Goal: Task Accomplishment & Management: Manage account settings

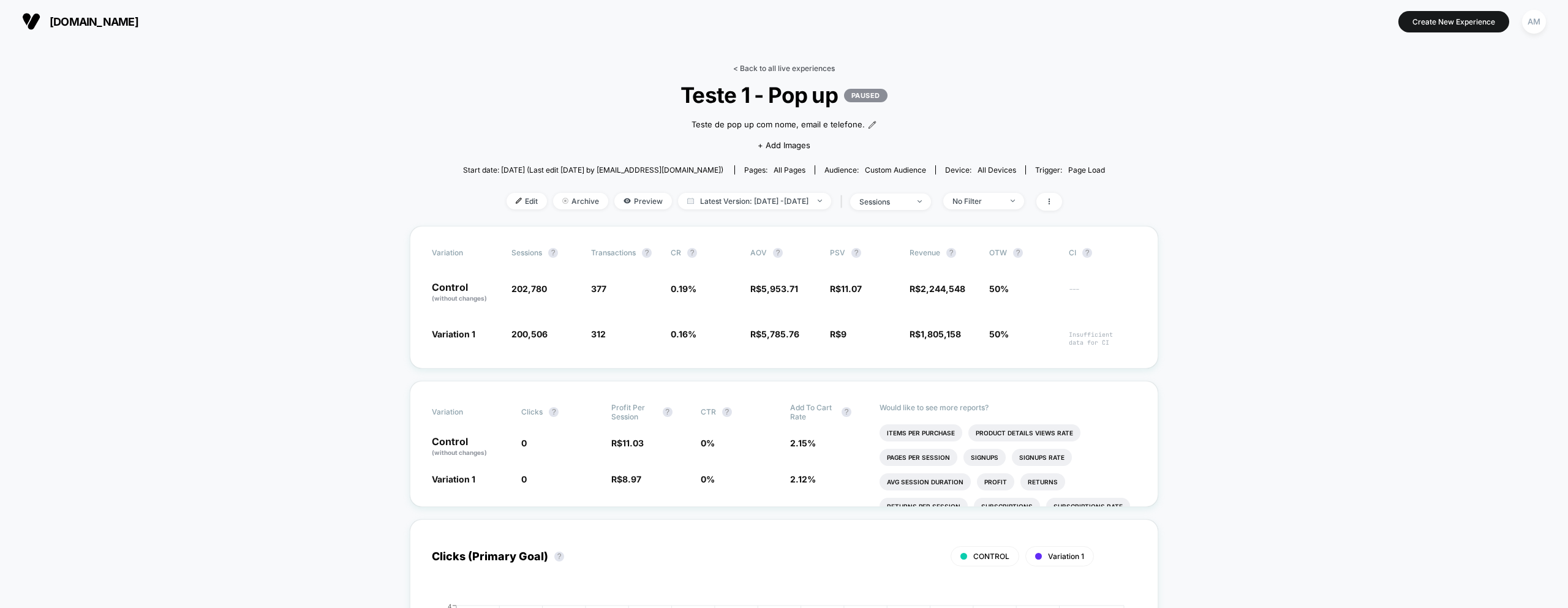
click at [763, 68] on link "< Back to all live experiences" at bounding box center [784, 68] width 102 height 9
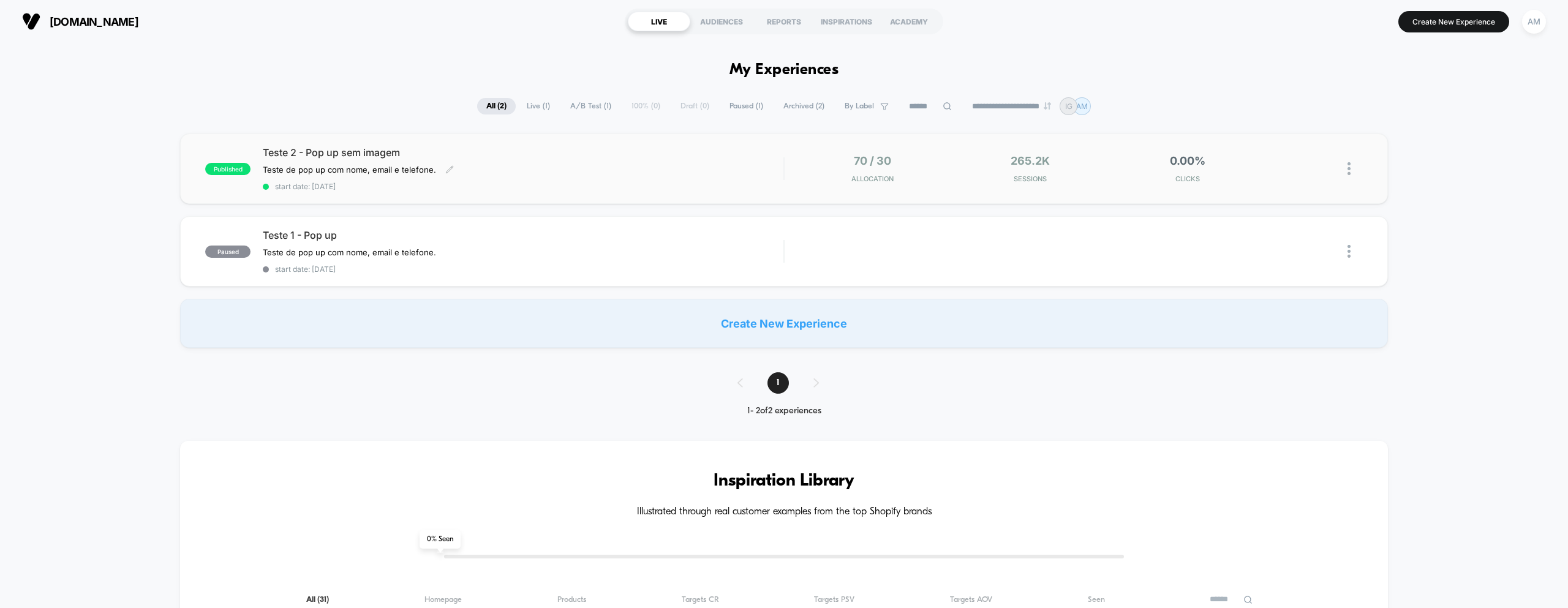
click at [520, 164] on div "Teste 2 - Pop up sem imagem Teste de pop up com nome, email e telefone. Click t…" at bounding box center [522, 168] width 520 height 45
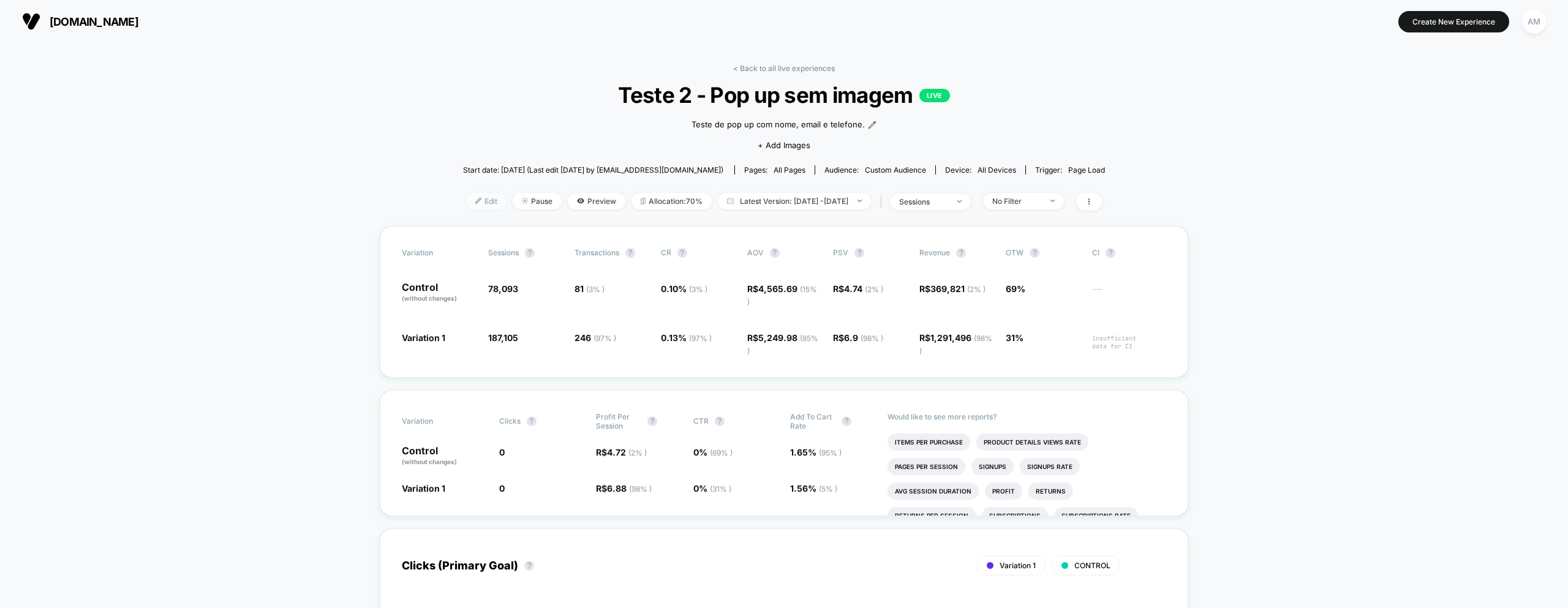
click at [470, 198] on span "Edit" at bounding box center [486, 201] width 40 height 17
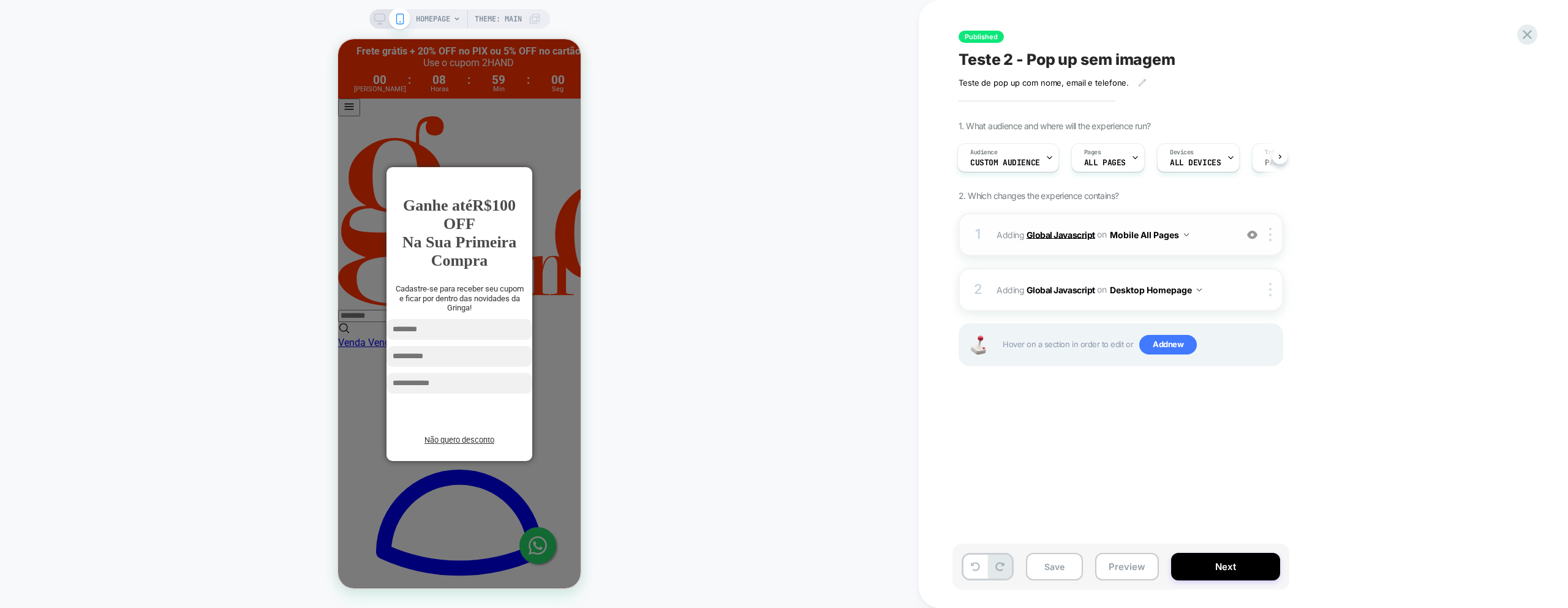
click at [1052, 232] on b "Global Javascript" at bounding box center [1061, 234] width 68 height 11
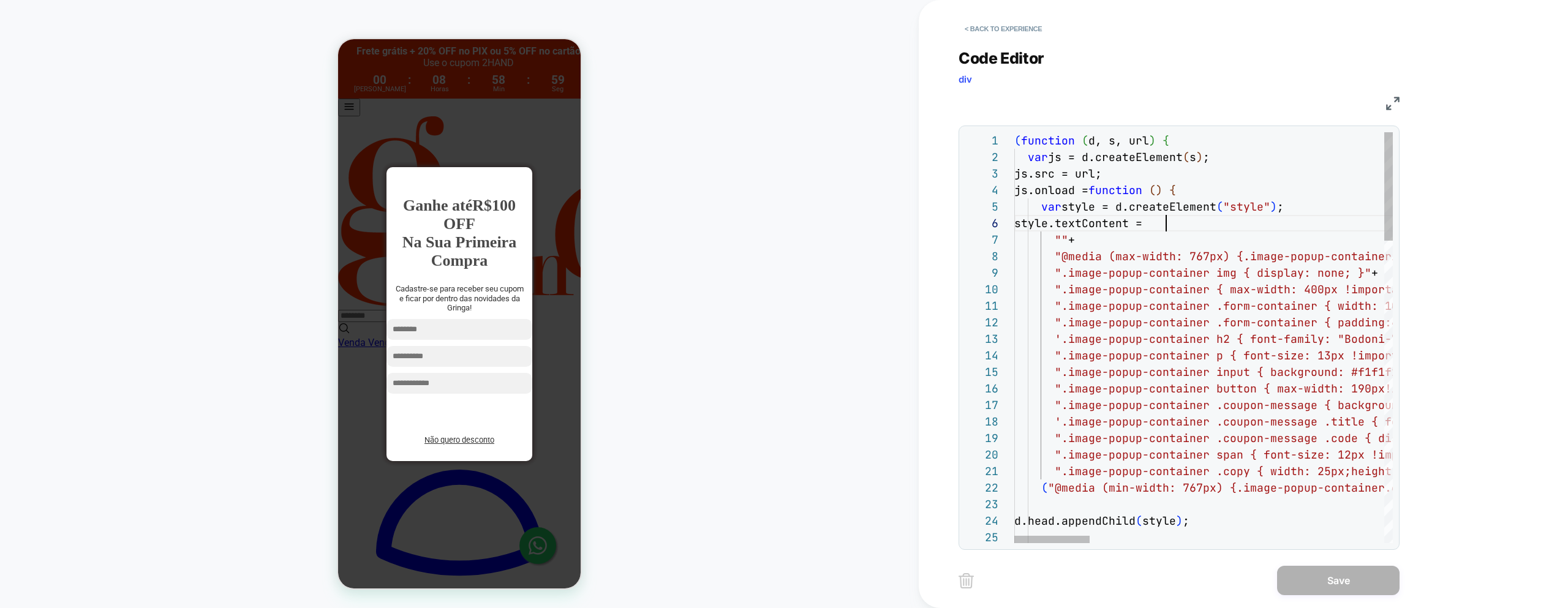
scroll to position [82, 152]
type textarea "**********"
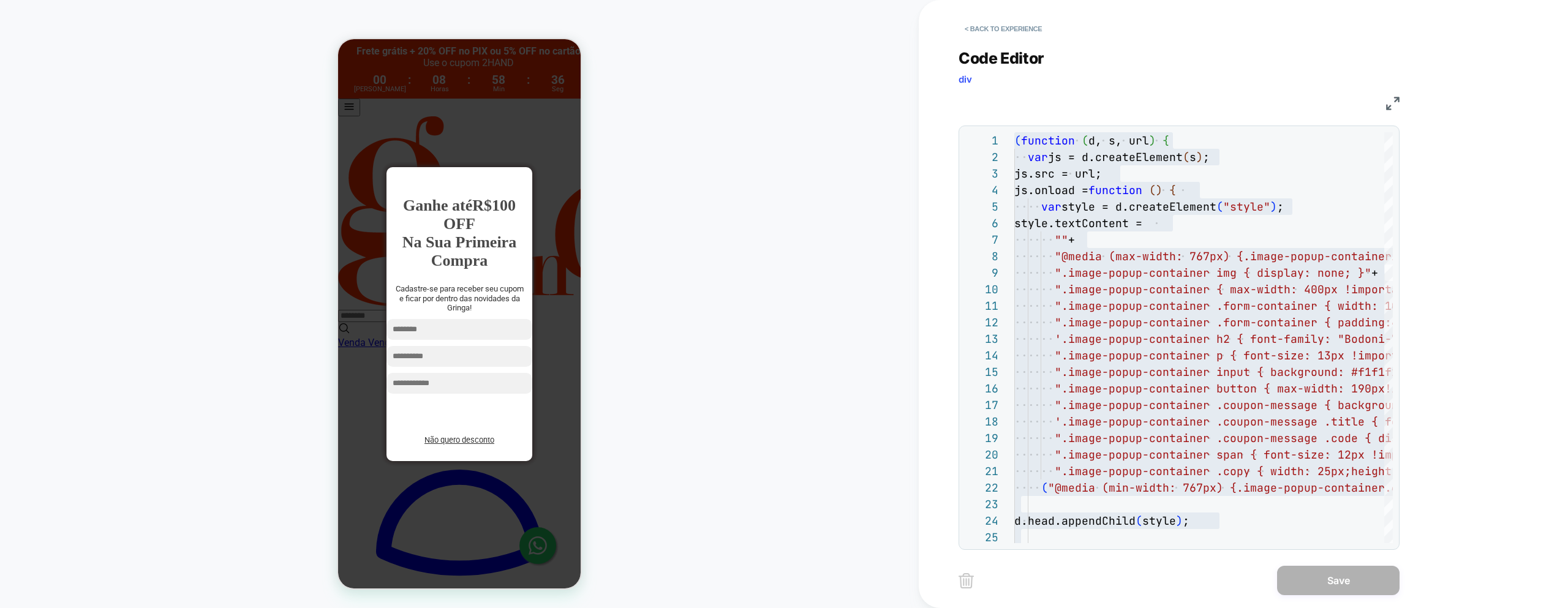
click at [722, 184] on div "HOMEPAGE Theme: MAIN" at bounding box center [459, 304] width 919 height 583
click at [992, 28] on button "< Back to experience" at bounding box center [1003, 29] width 89 height 19
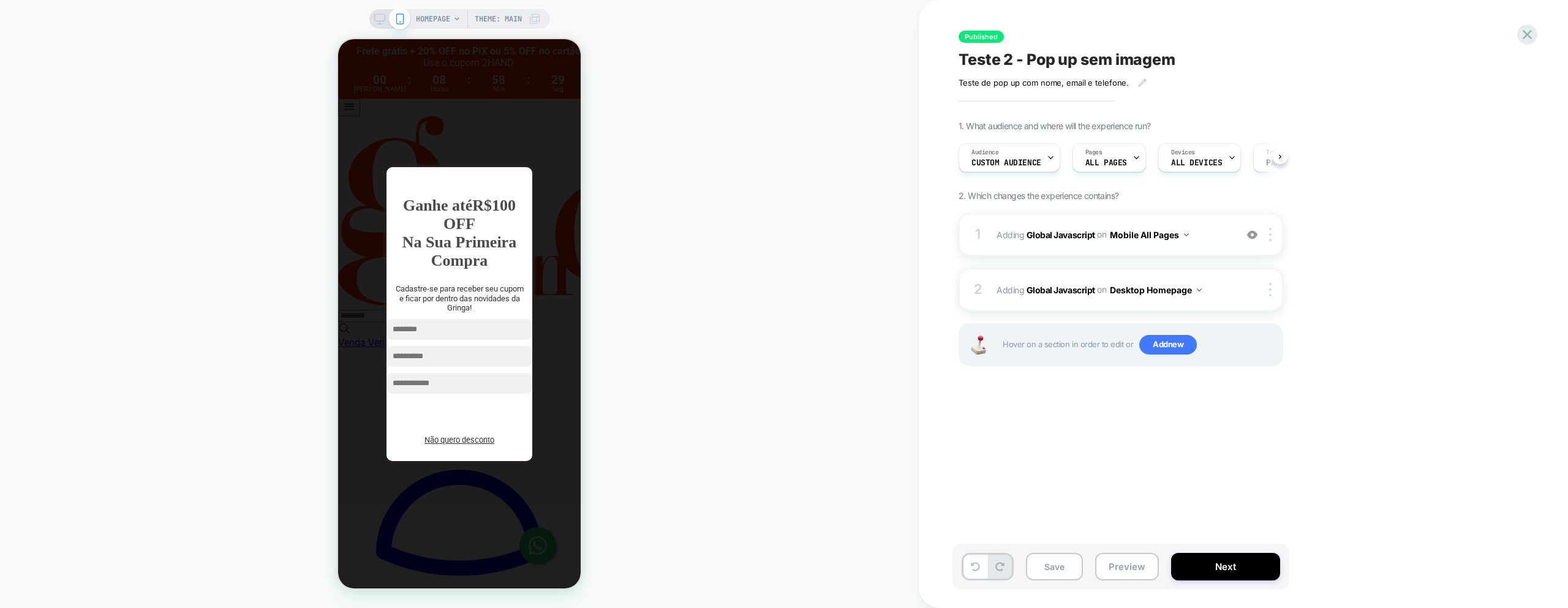
scroll to position [0, 1]
click at [0, 0] on icon at bounding box center [0, 0] width 0 height 0
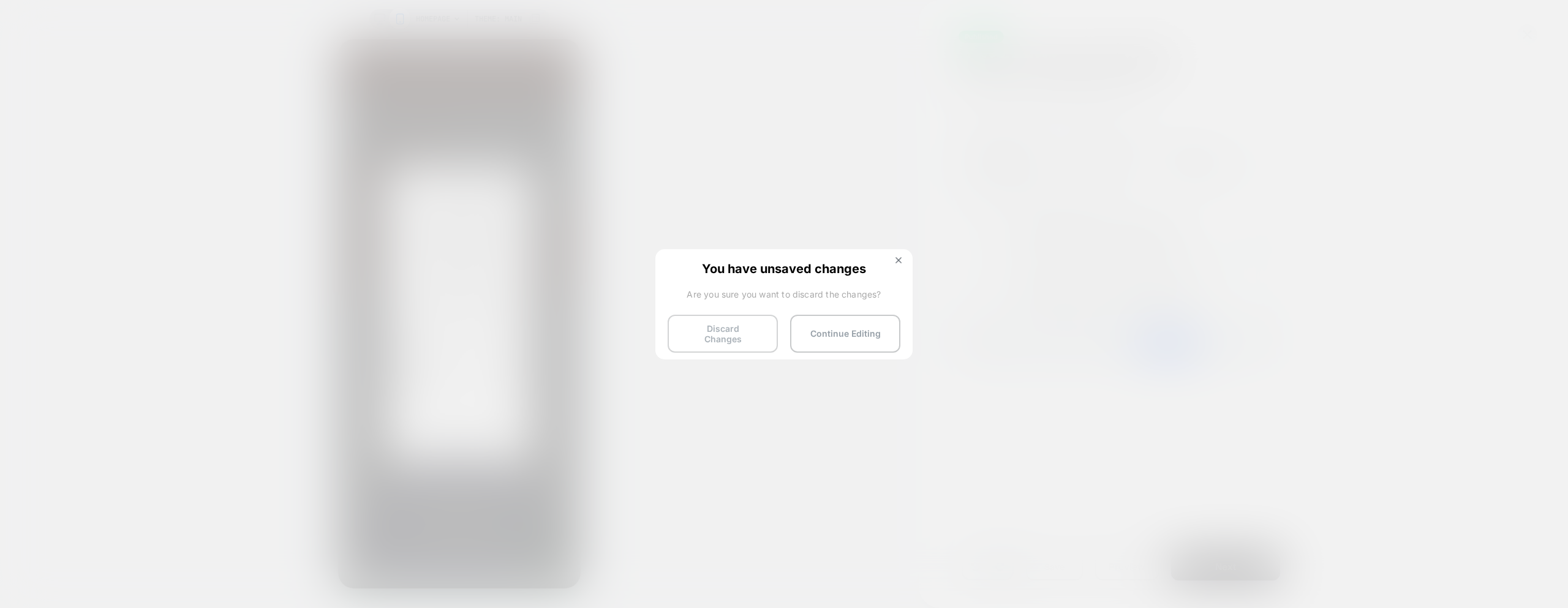
click at [745, 321] on button "Discard Changes" at bounding box center [723, 333] width 111 height 38
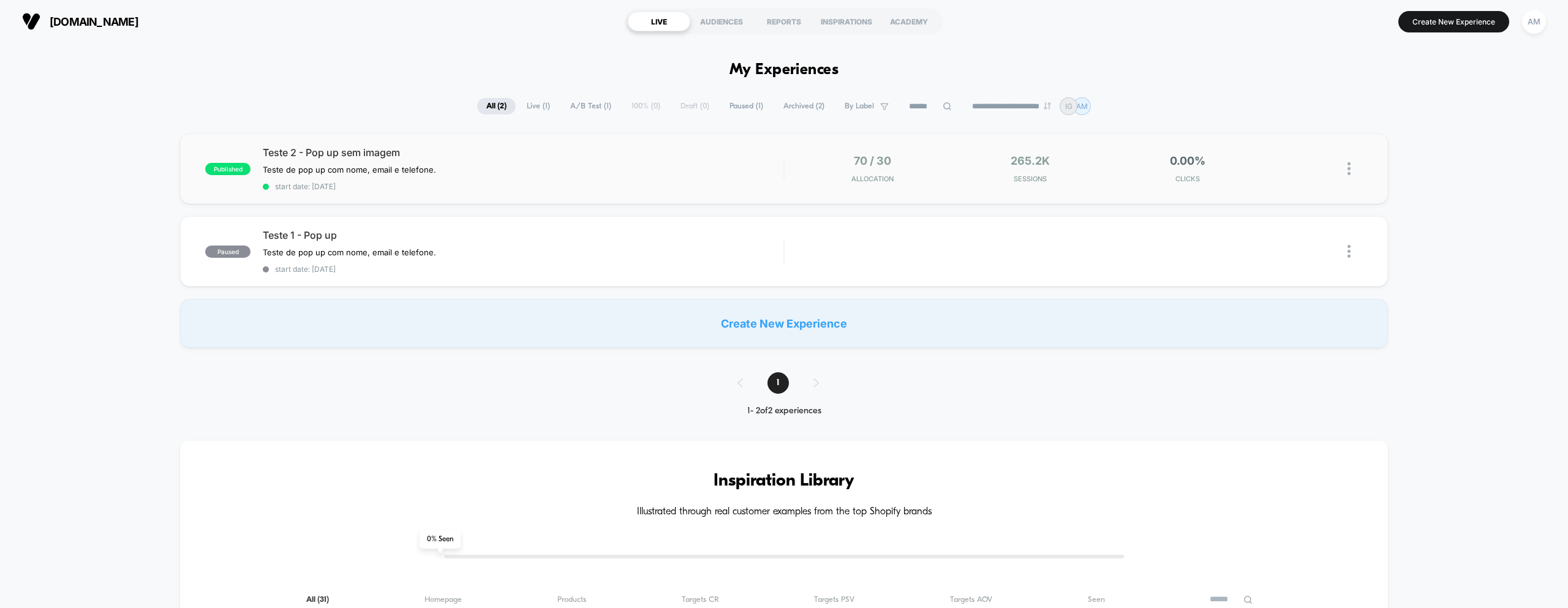
click at [435, 157] on span "Teste 2 - Pop up sem imagem" at bounding box center [522, 153] width 520 height 12
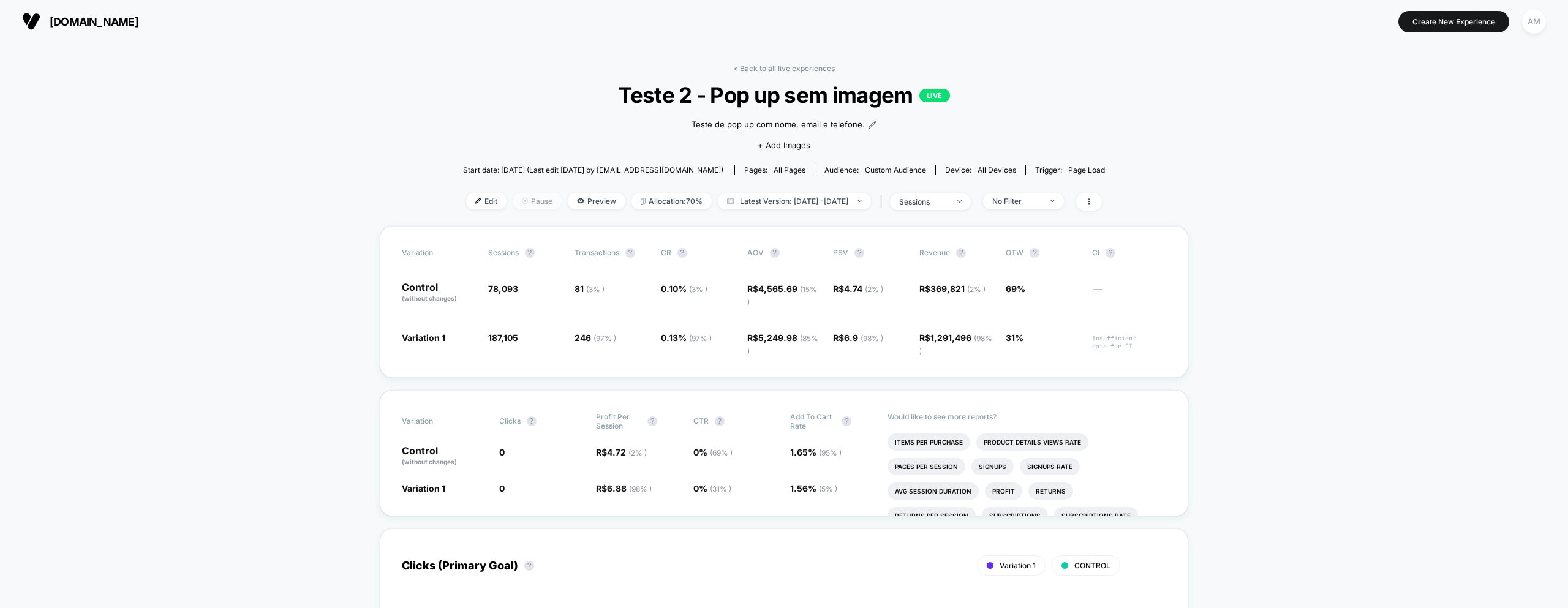
click at [512, 209] on span "Pause" at bounding box center [537, 201] width 49 height 17
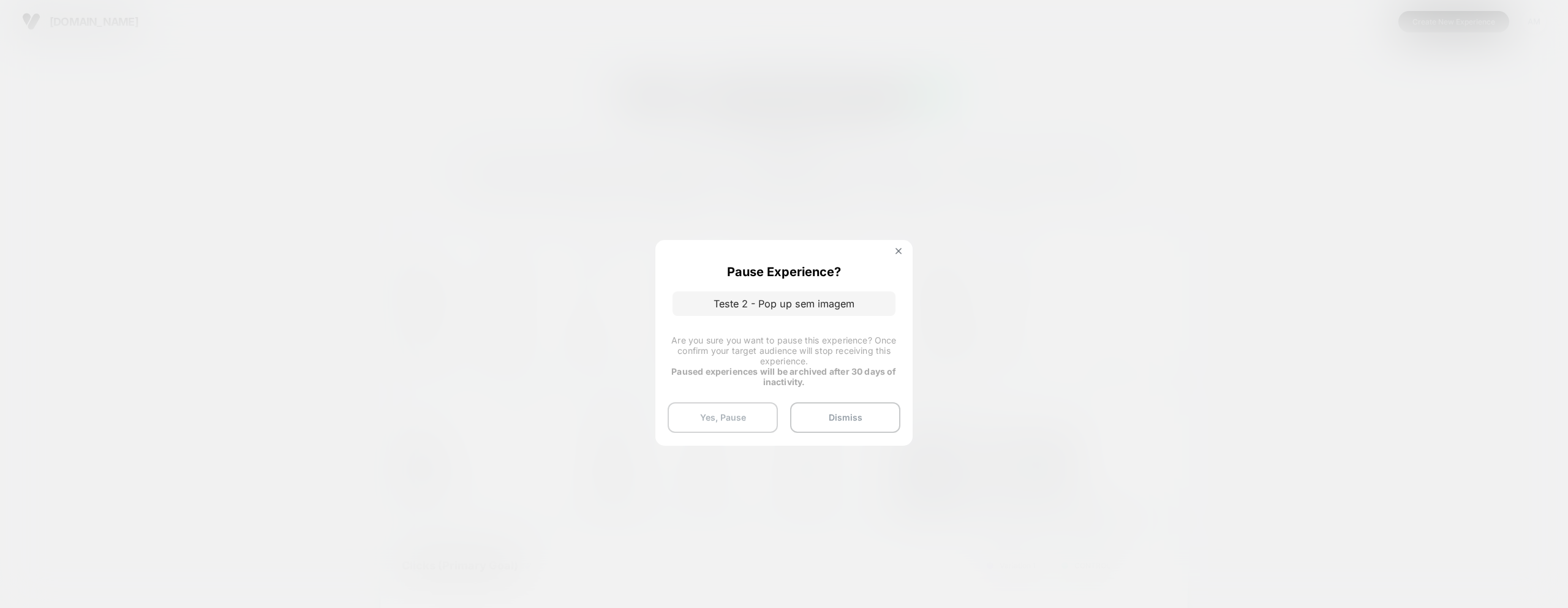
click at [756, 419] on button "Yes, Pause" at bounding box center [723, 418] width 111 height 31
